Goal: Navigation & Orientation: Find specific page/section

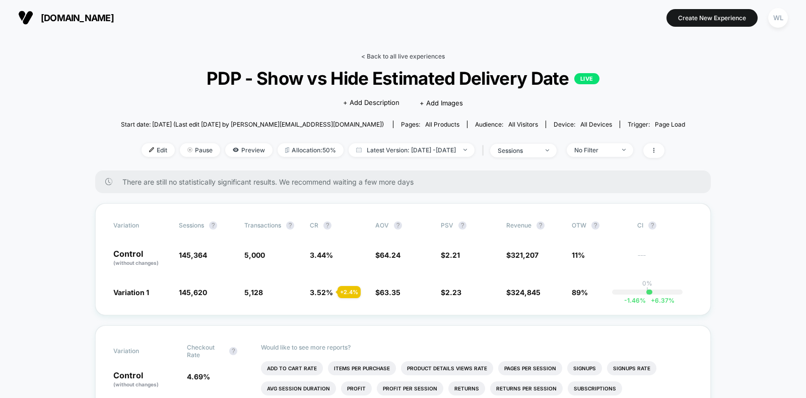
click at [414, 58] on link "< Back to all live experiences" at bounding box center [403, 56] width 84 height 8
